Goal: Task Accomplishment & Management: Use online tool/utility

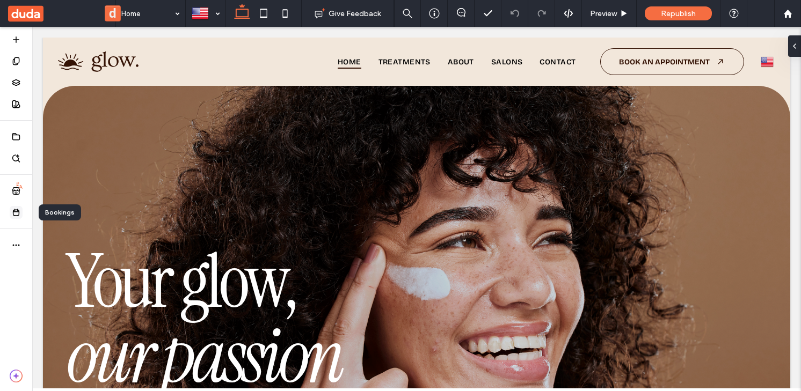
click at [13, 215] on use at bounding box center [16, 212] width 6 height 6
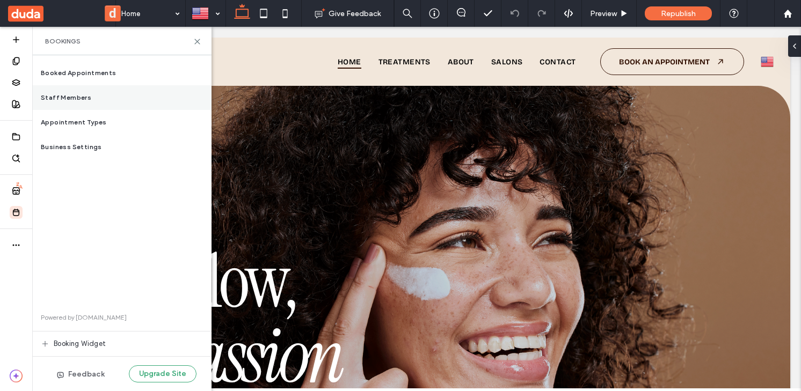
click at [89, 92] on div "Staff Members" at bounding box center [121, 97] width 179 height 25
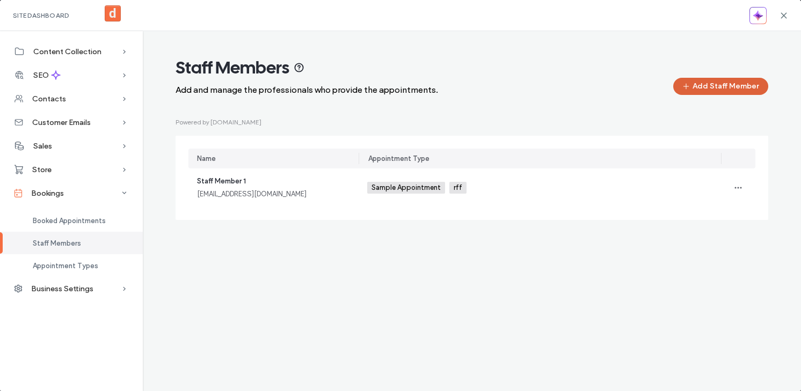
click at [697, 84] on button "Add Staff Member" at bounding box center [720, 86] width 95 height 17
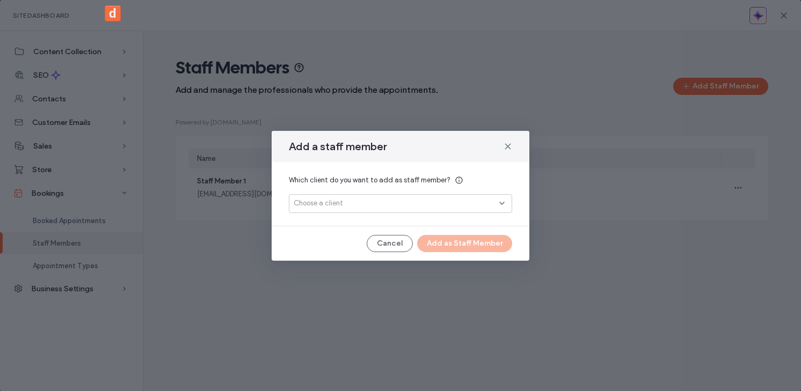
click at [361, 201] on div "Choose a client" at bounding box center [397, 203] width 206 height 11
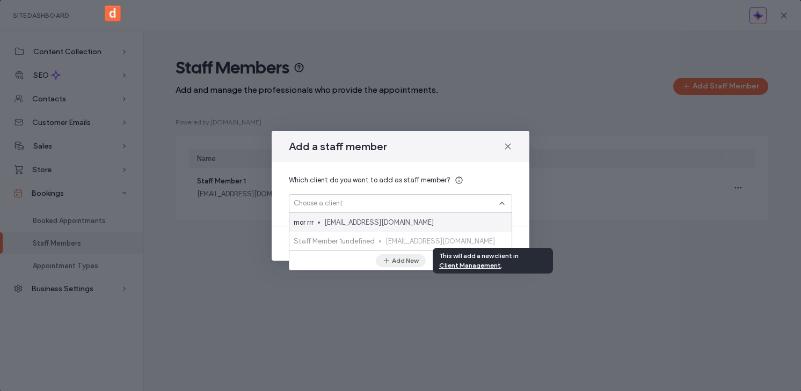
click at [404, 258] on button "Add New" at bounding box center [401, 260] width 50 height 13
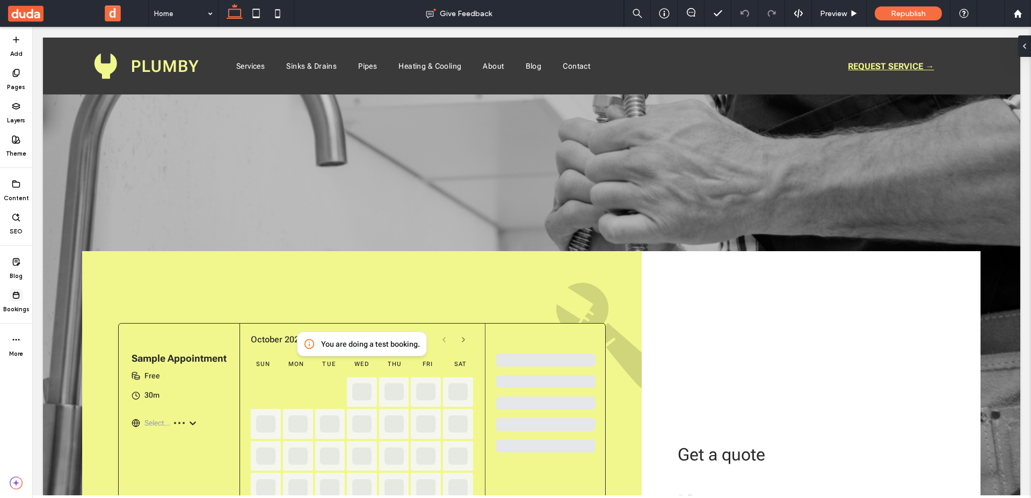
click at [15, 293] on icon at bounding box center [16, 295] width 9 height 9
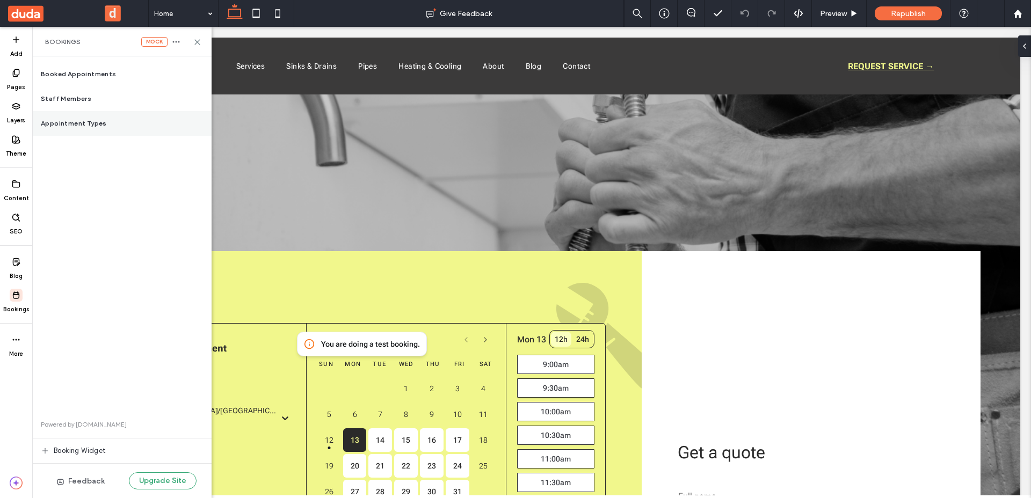
click at [73, 126] on span "Appointment Types" at bounding box center [74, 124] width 66 height 10
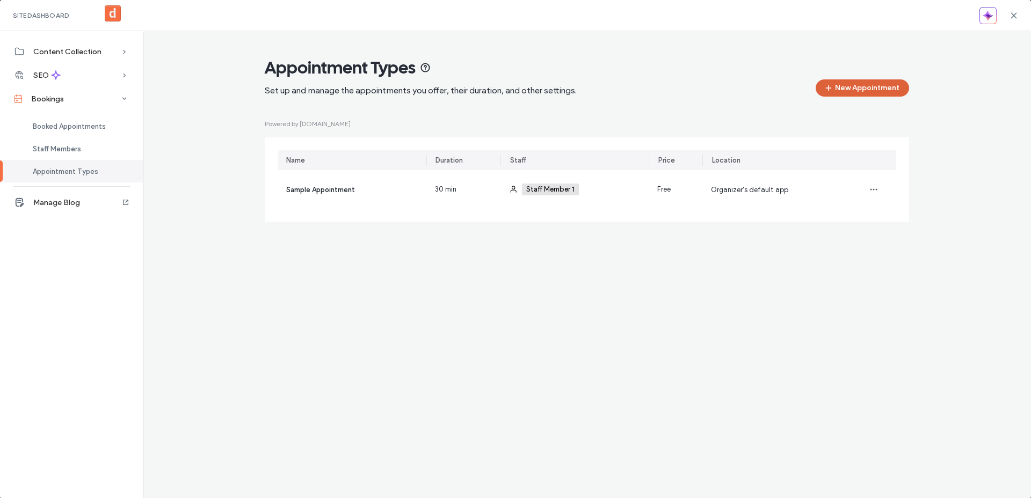
click at [839, 86] on button "New Appointment" at bounding box center [861, 87] width 93 height 17
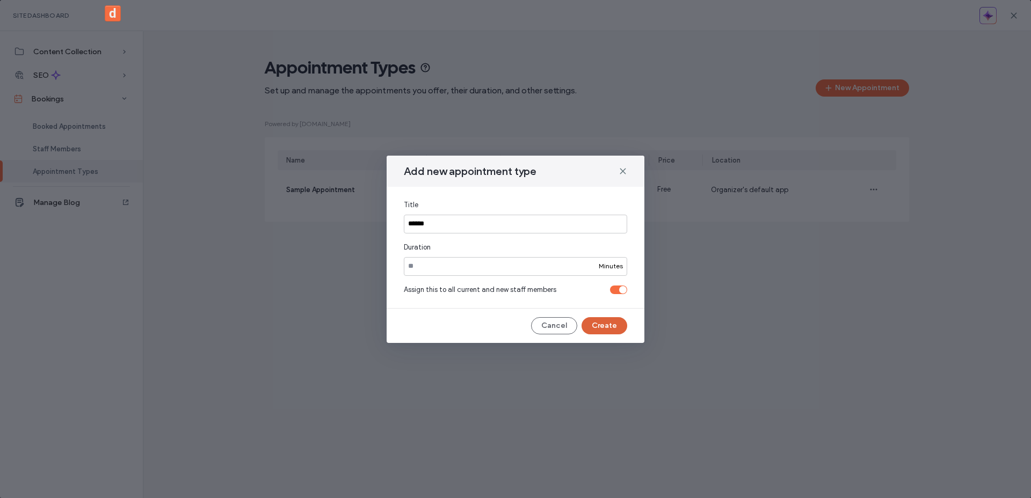
type input "******"
click at [612, 327] on button "Create" at bounding box center [604, 325] width 46 height 17
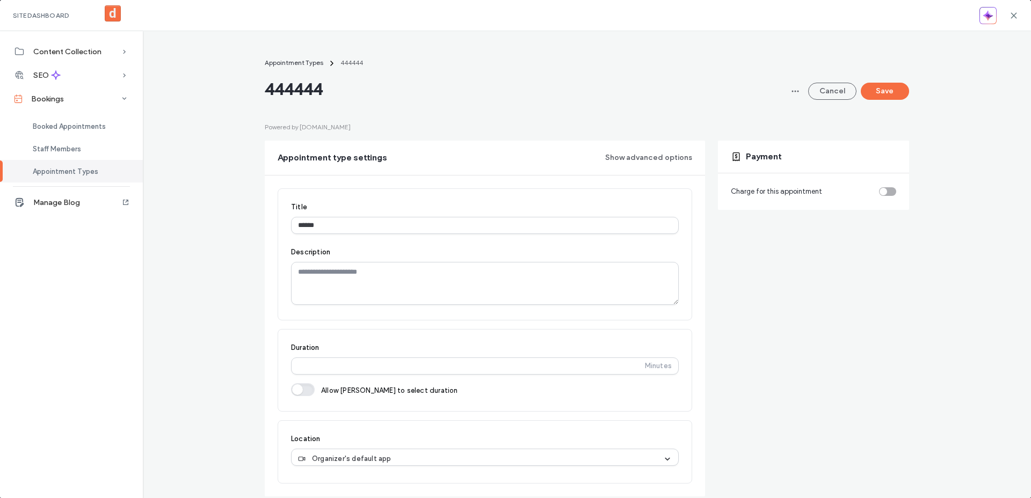
click at [890, 190] on div "toggle" at bounding box center [887, 191] width 17 height 9
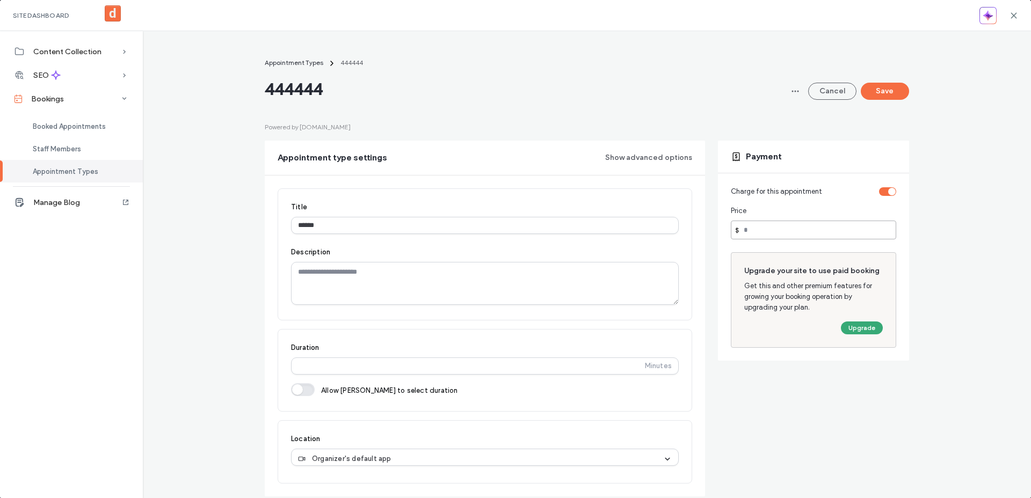
click at [784, 222] on input "number" at bounding box center [813, 230] width 165 height 19
type input "****"
click at [898, 88] on button "Save" at bounding box center [885, 91] width 48 height 17
